Goal: Transaction & Acquisition: Download file/media

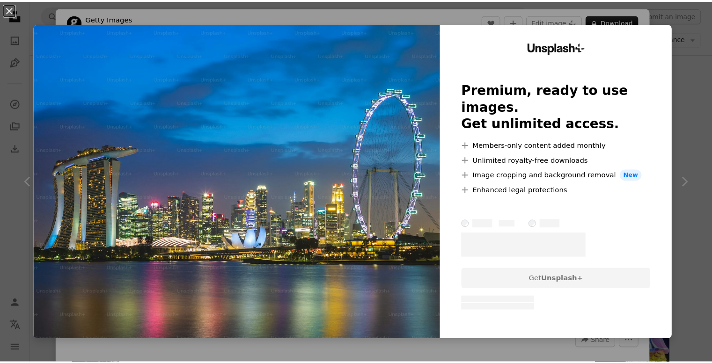
scroll to position [515, 0]
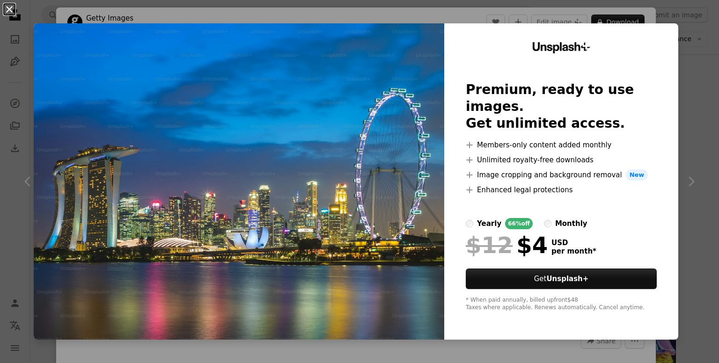
click at [10, 8] on button "An X shape" at bounding box center [9, 9] width 11 height 11
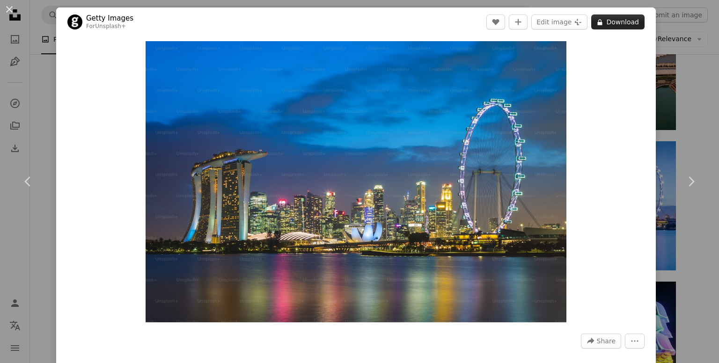
click at [610, 22] on button "A lock Download" at bounding box center [617, 22] width 53 height 15
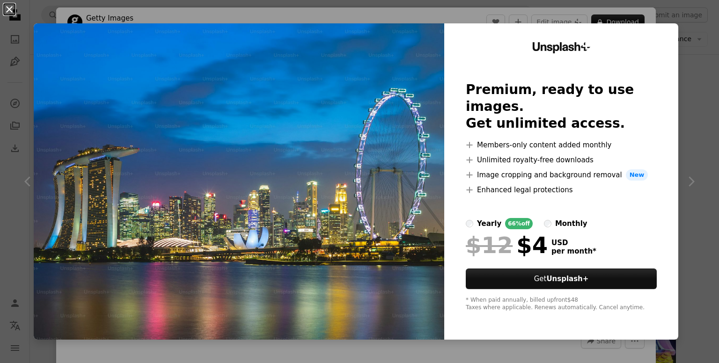
click at [7, 9] on button "An X shape" at bounding box center [9, 9] width 11 height 11
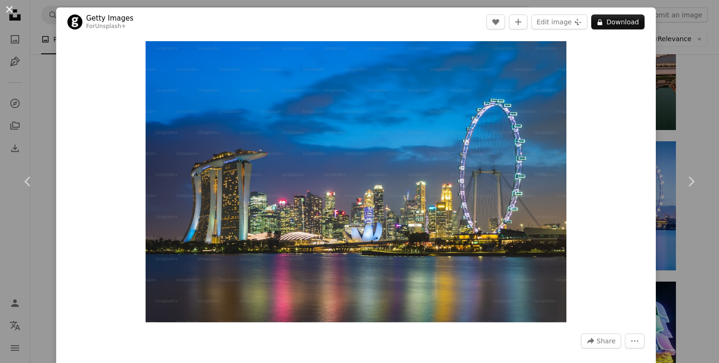
click at [7, 10] on button "An X shape" at bounding box center [9, 9] width 11 height 11
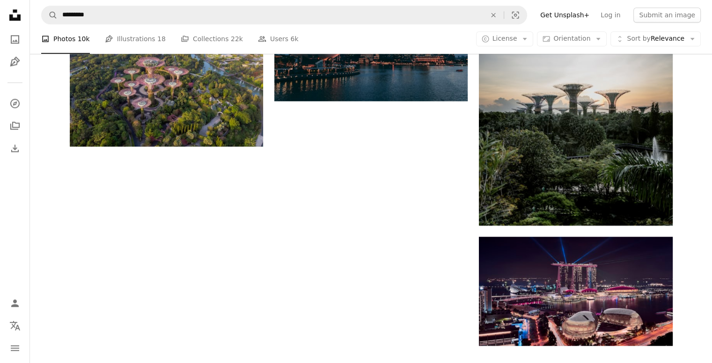
scroll to position [1310, 0]
